Goal: Task Accomplishment & Management: Use online tool/utility

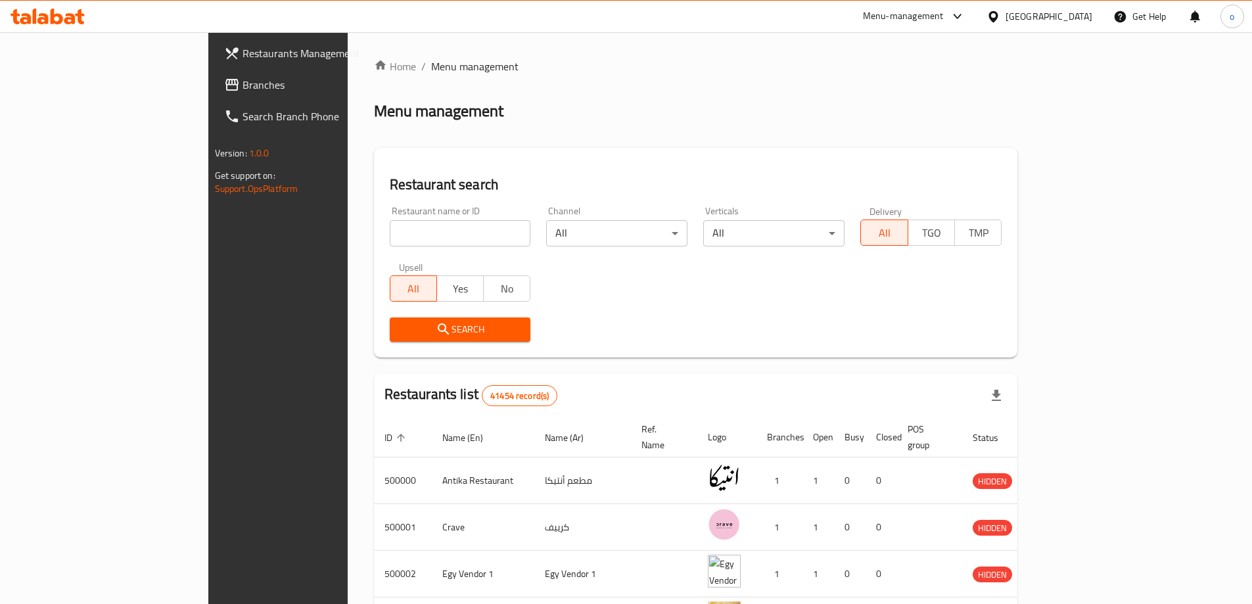
click at [242, 90] on span "Branches" at bounding box center [324, 85] width 164 height 16
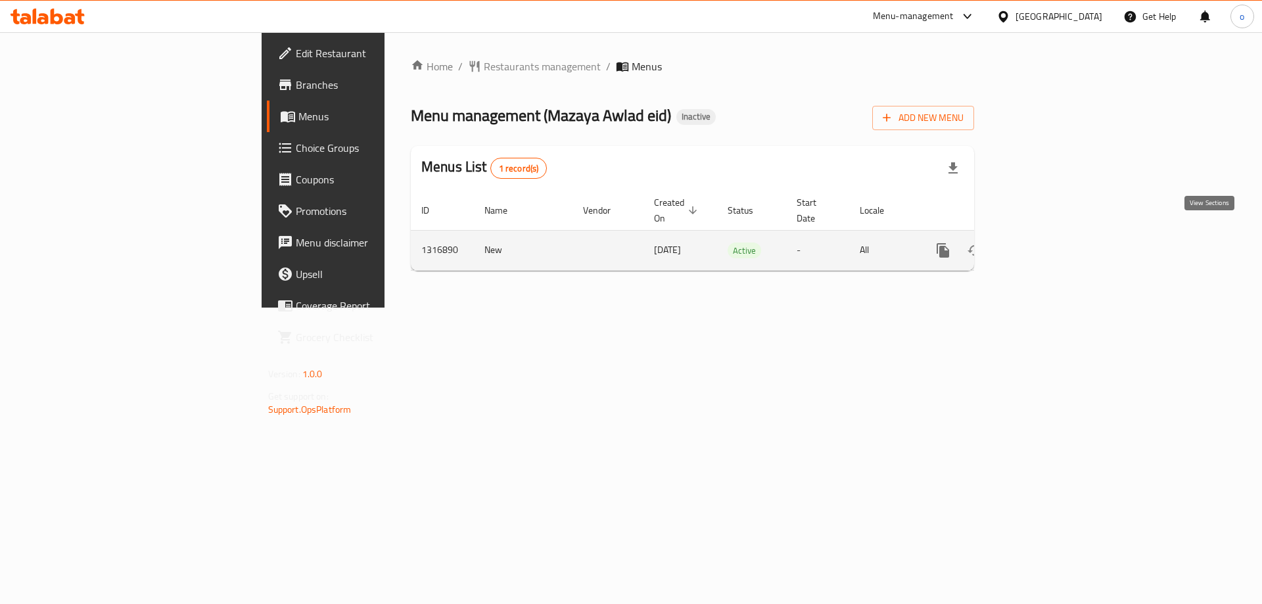
click at [1046, 242] on icon "enhanced table" at bounding box center [1038, 250] width 16 height 16
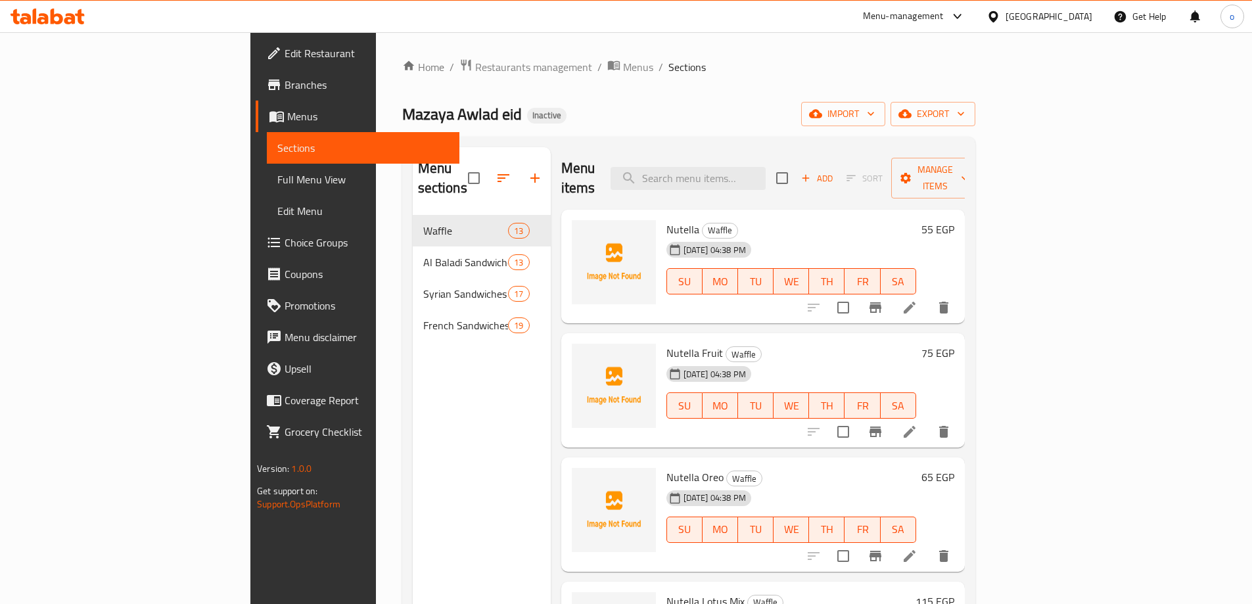
click at [285, 90] on span "Branches" at bounding box center [367, 85] width 164 height 16
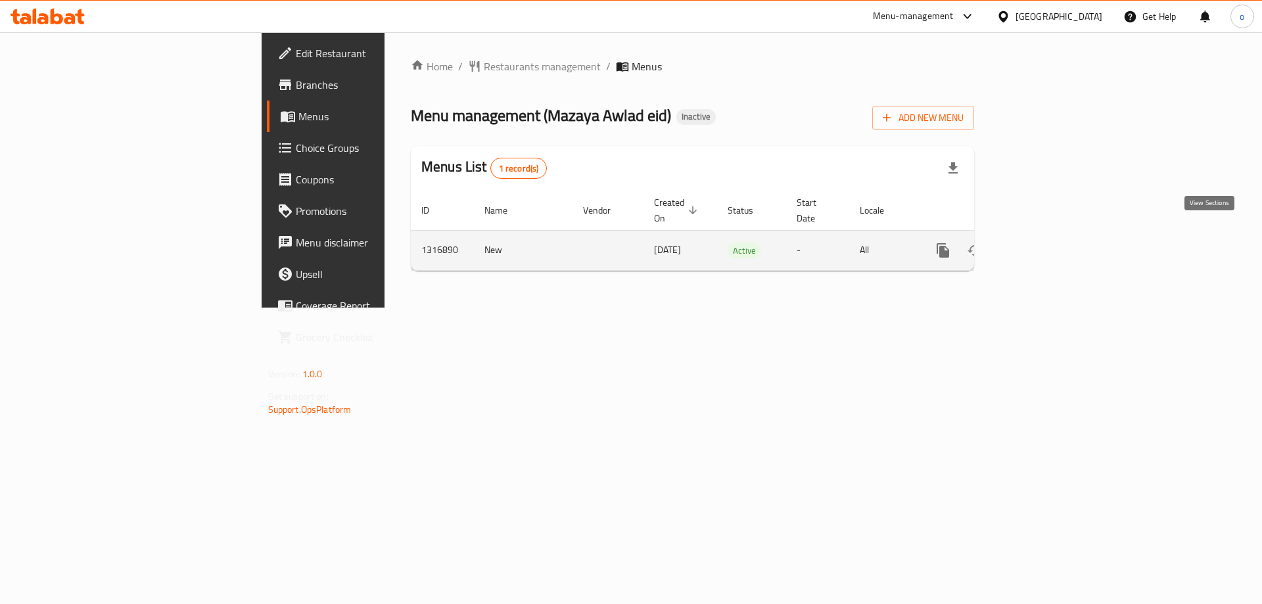
click at [1044, 244] on icon "enhanced table" at bounding box center [1038, 250] width 12 height 12
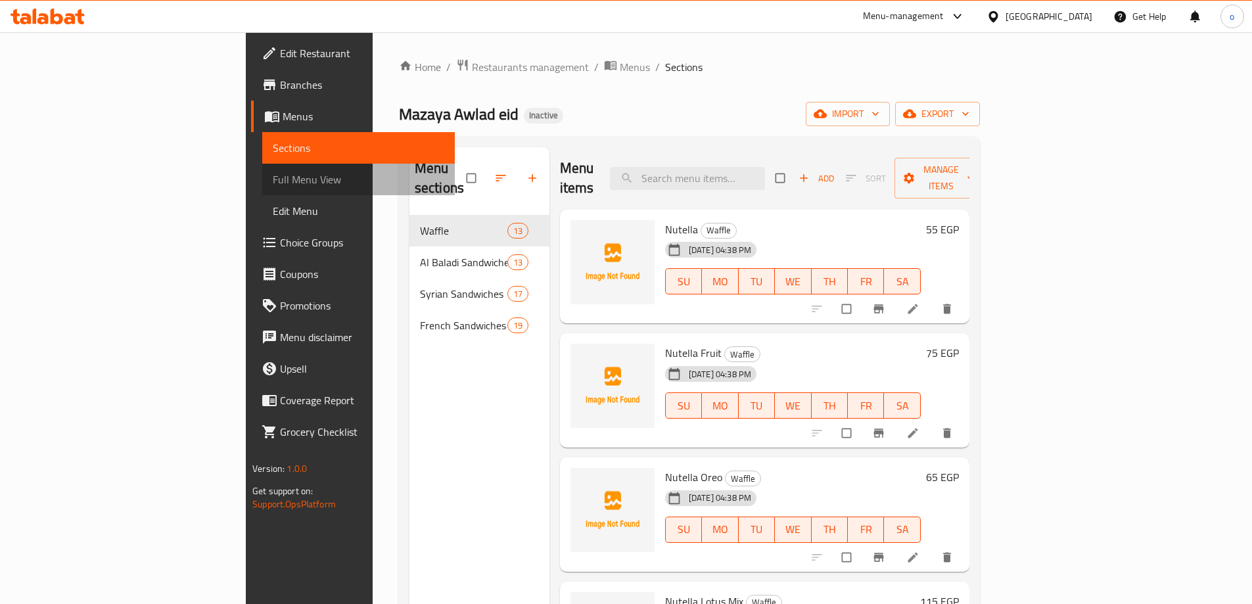
click at [273, 177] on span "Full Menu View" at bounding box center [359, 180] width 172 height 16
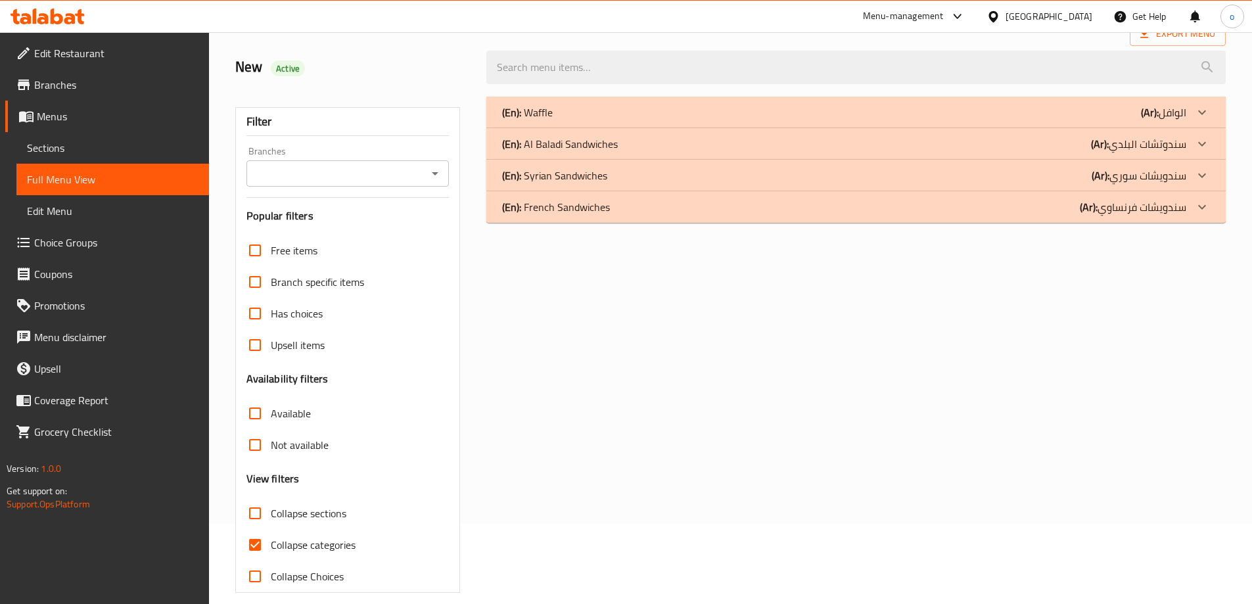
scroll to position [95, 0]
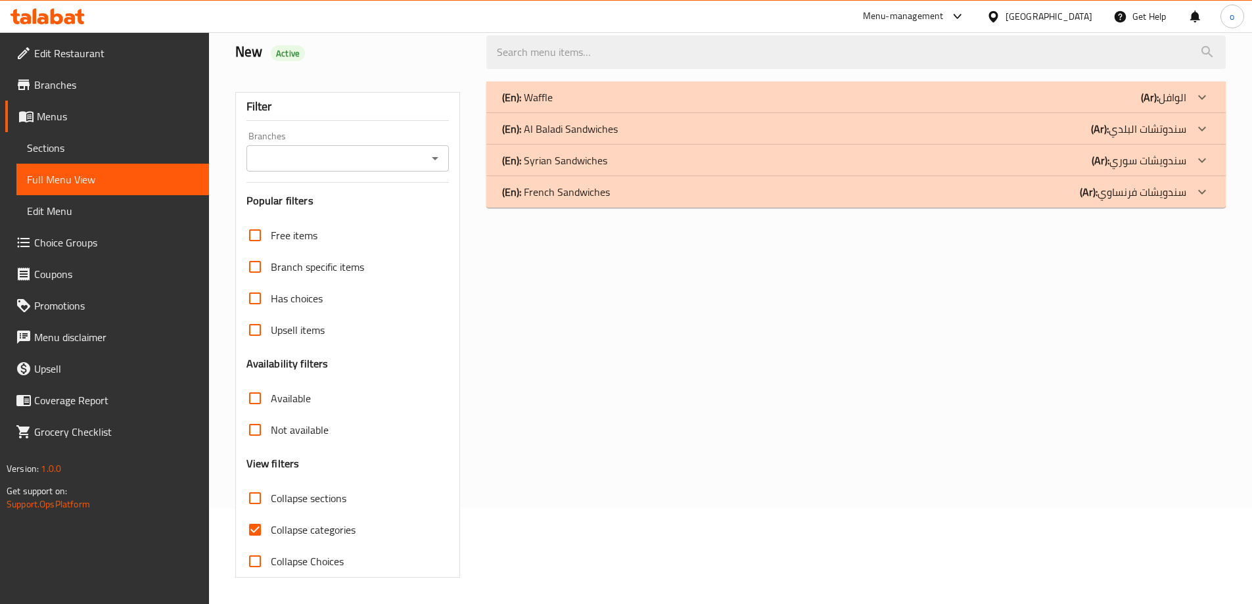
click at [254, 530] on input "Collapse categories" at bounding box center [255, 530] width 32 height 32
checkbox input "false"
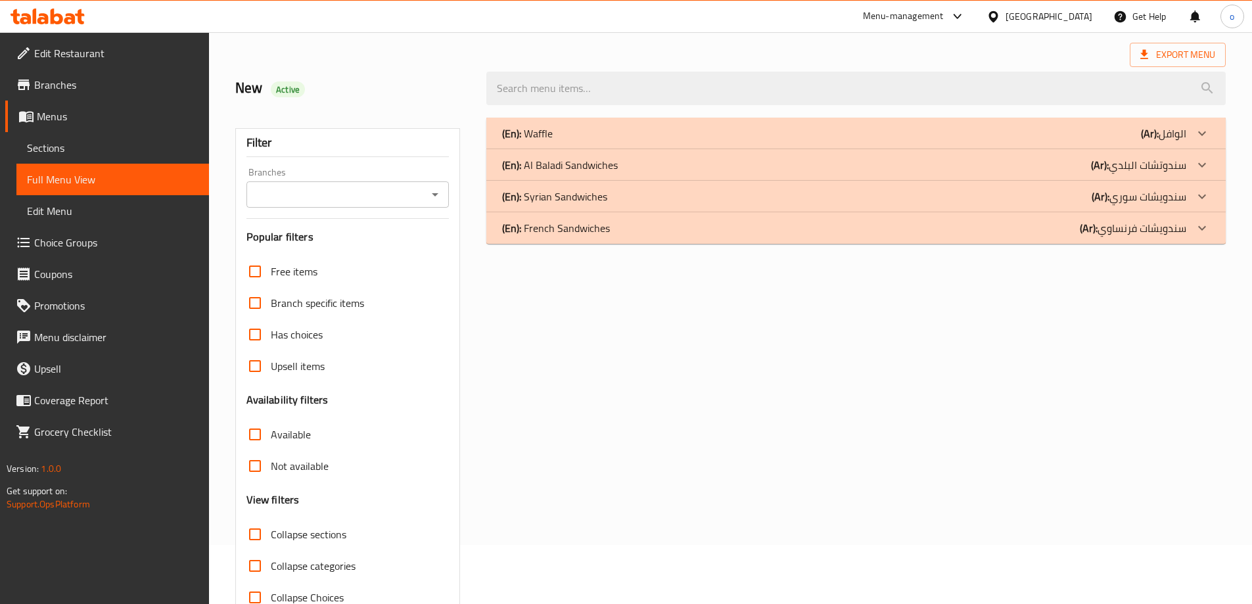
scroll to position [0, 0]
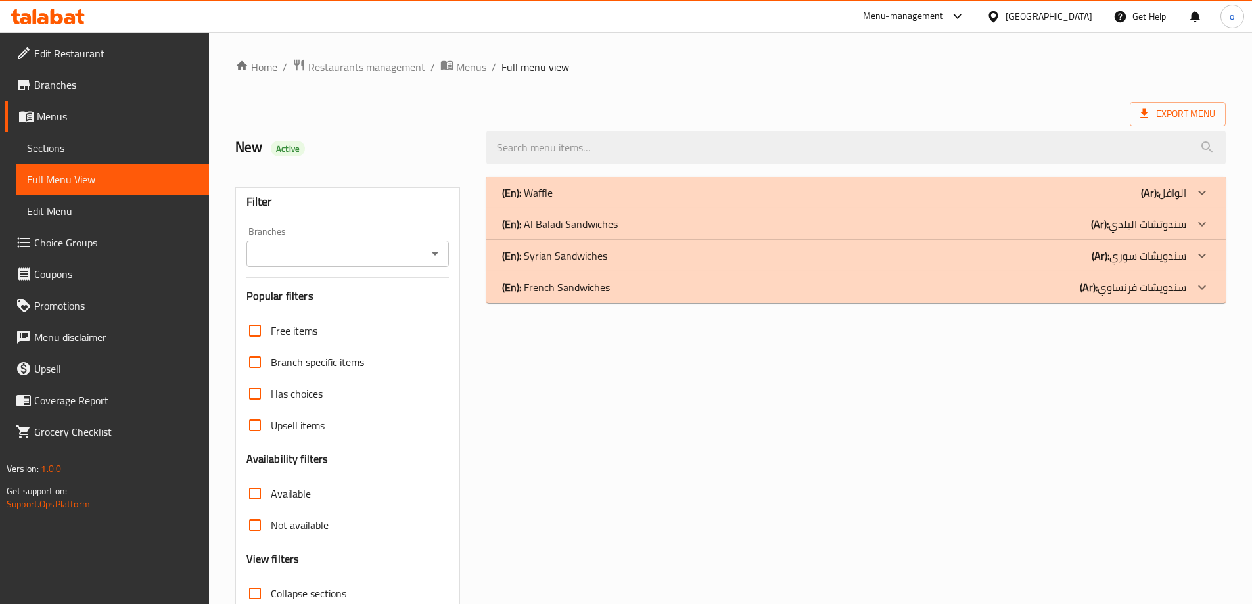
click at [1201, 191] on icon at bounding box center [1202, 193] width 16 height 16
